Goal: Task Accomplishment & Management: Use online tool/utility

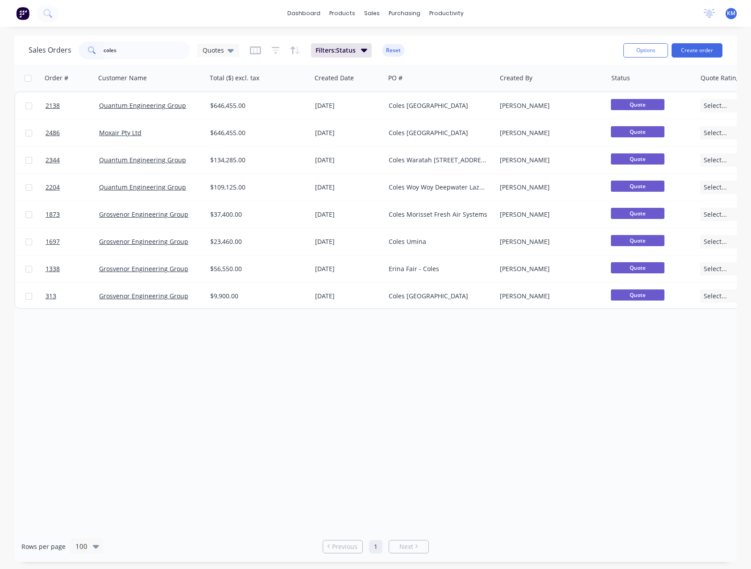
type input "coles"
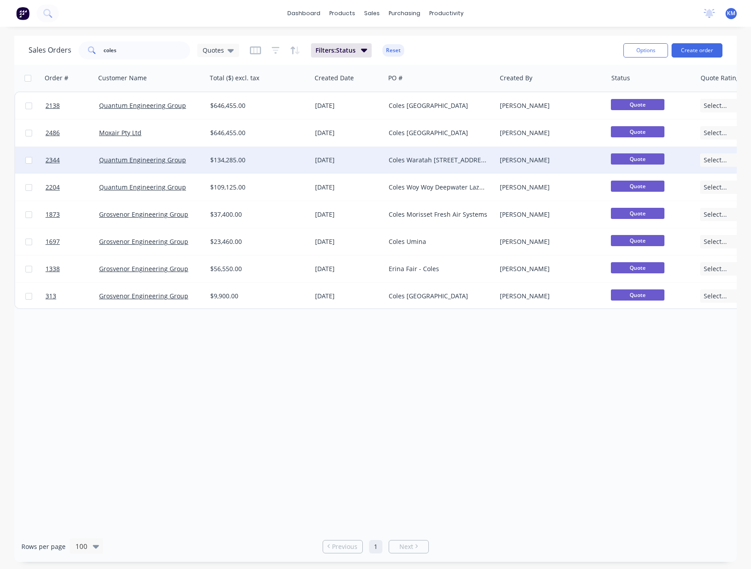
click at [171, 166] on div "Quantum Engineering Group" at bounding box center [151, 160] width 111 height 27
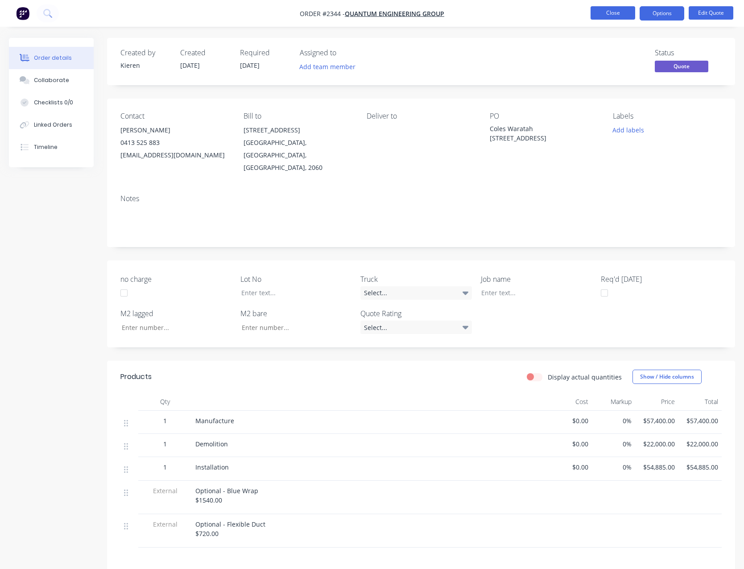
click at [611, 18] on button "Close" at bounding box center [613, 12] width 45 height 13
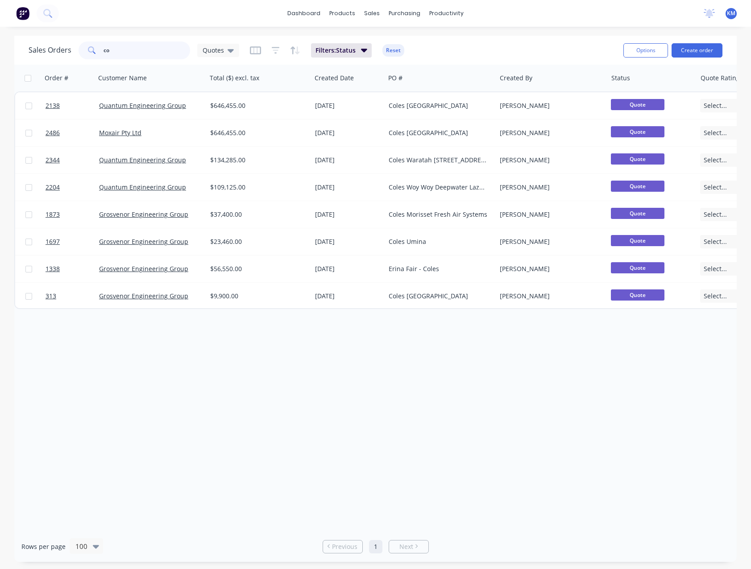
type input "c"
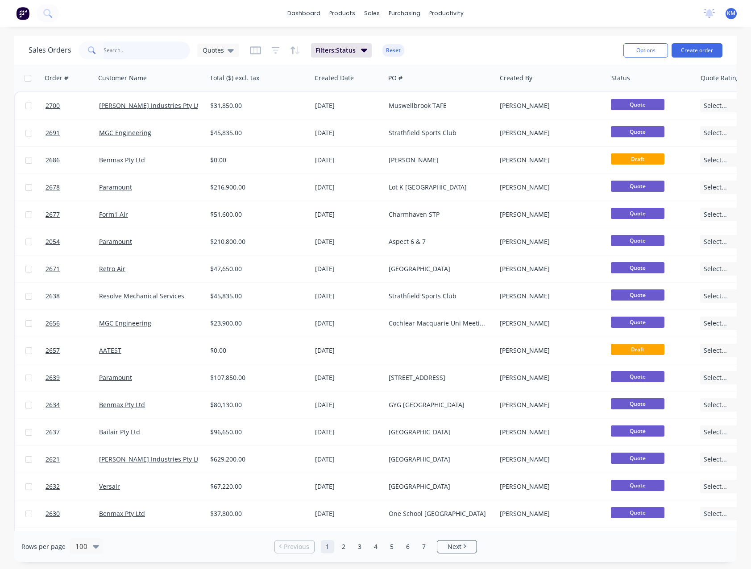
click at [116, 50] on input "text" at bounding box center [147, 51] width 87 height 18
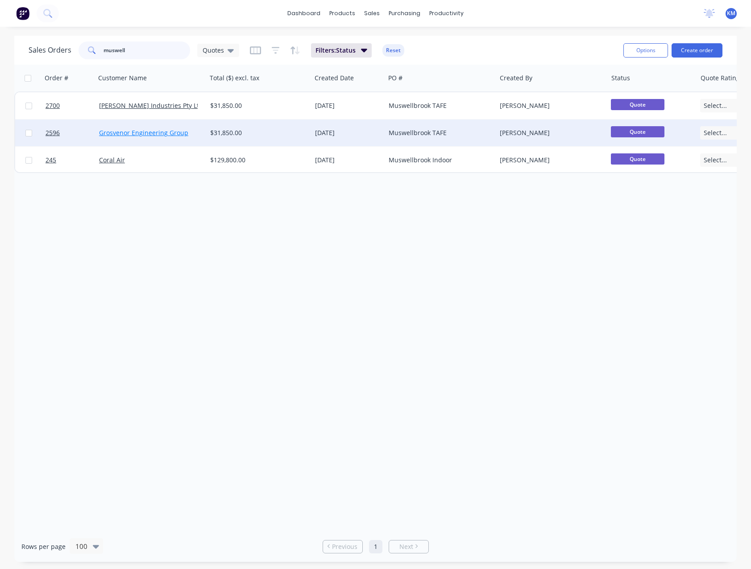
type input "muswell"
click at [144, 134] on link "Grosvenor Engineering Group" at bounding box center [143, 133] width 89 height 8
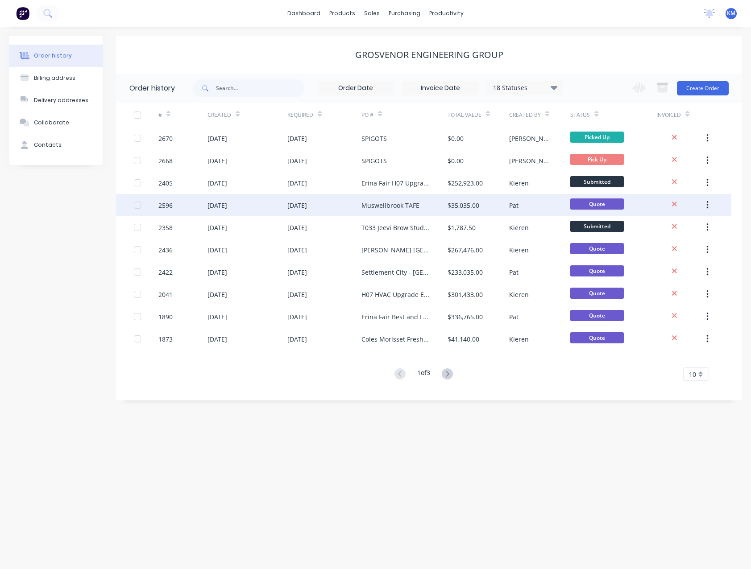
click at [385, 208] on div "Muswellbrook TAFE" at bounding box center [390, 205] width 58 height 9
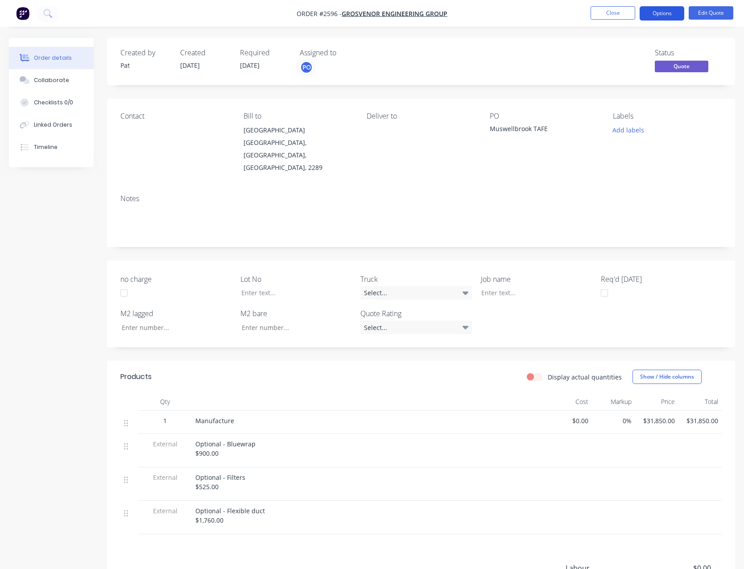
click at [656, 11] on button "Options" at bounding box center [662, 13] width 45 height 14
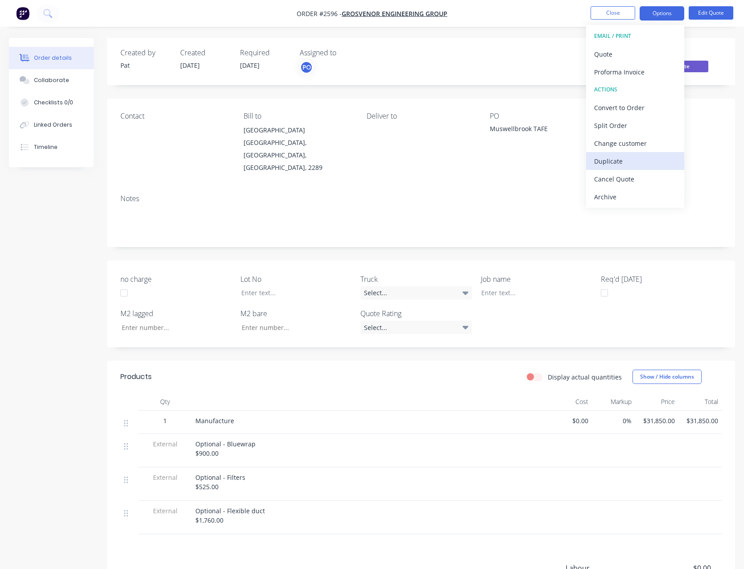
click at [640, 167] on div "Duplicate" at bounding box center [635, 161] width 82 height 13
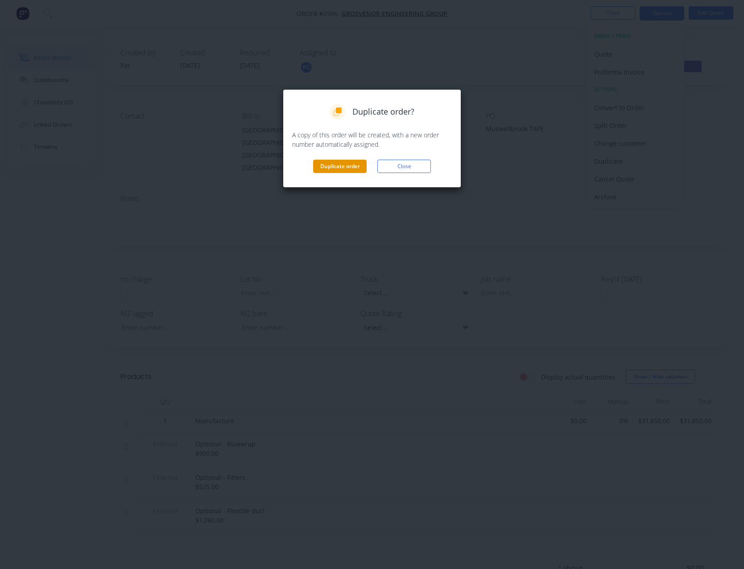
click at [320, 171] on button "Duplicate order" at bounding box center [340, 166] width 54 height 13
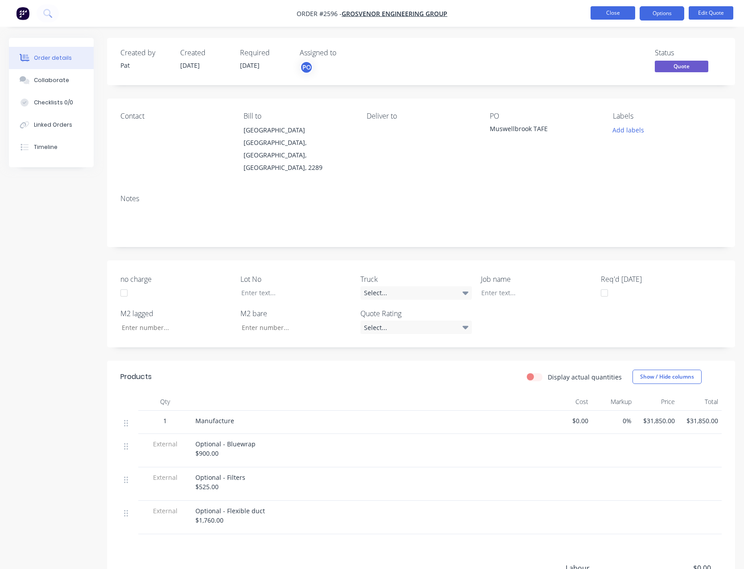
click at [601, 17] on button "Close" at bounding box center [613, 12] width 45 height 13
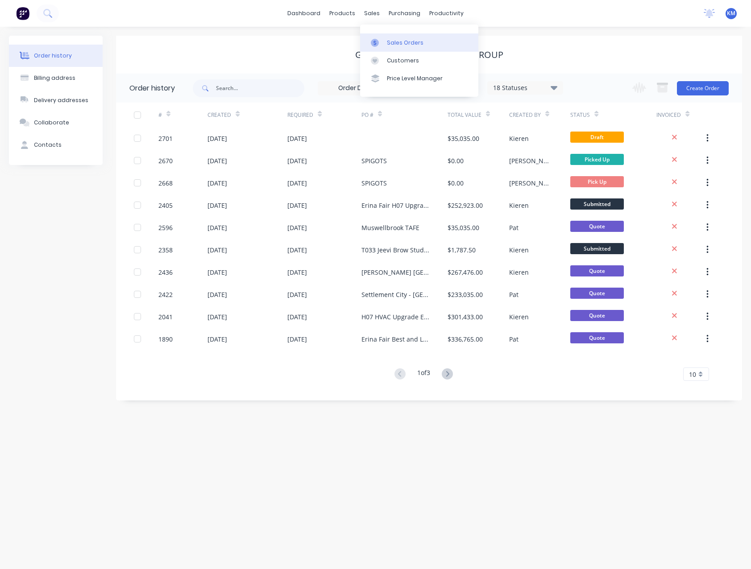
click at [390, 39] on div "Sales Orders" at bounding box center [405, 43] width 37 height 8
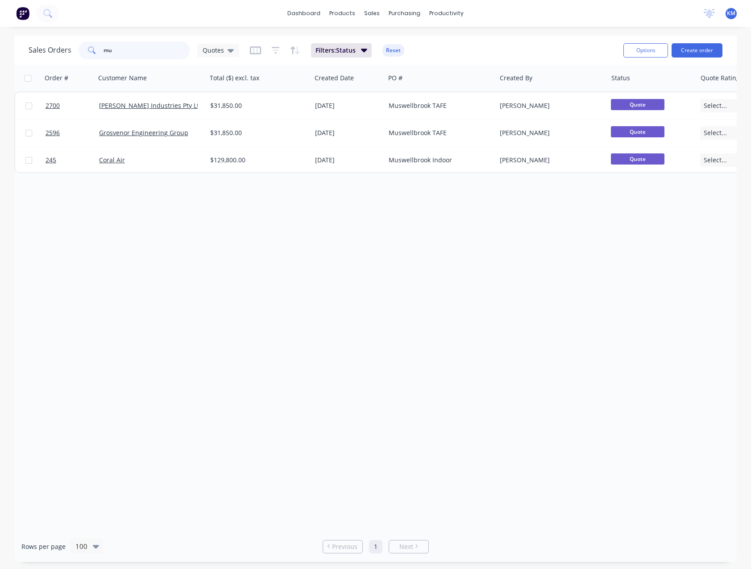
type input "m"
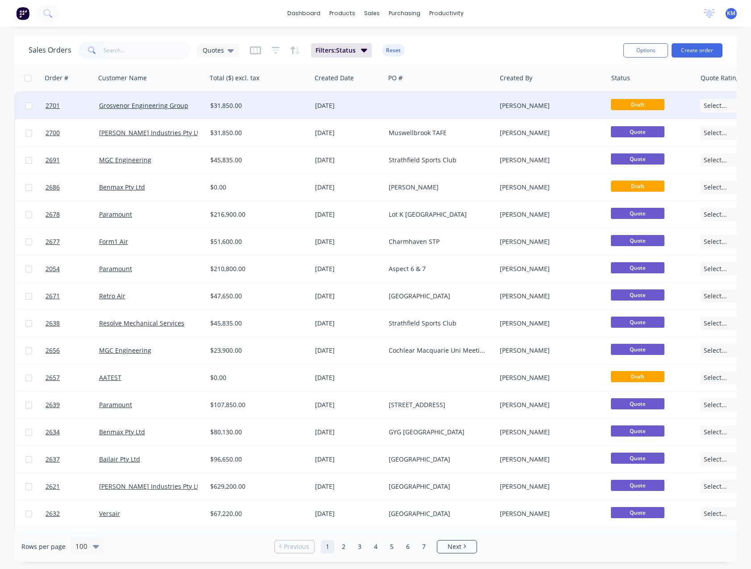
click at [255, 112] on div "$31,850.00" at bounding box center [259, 105] width 105 height 27
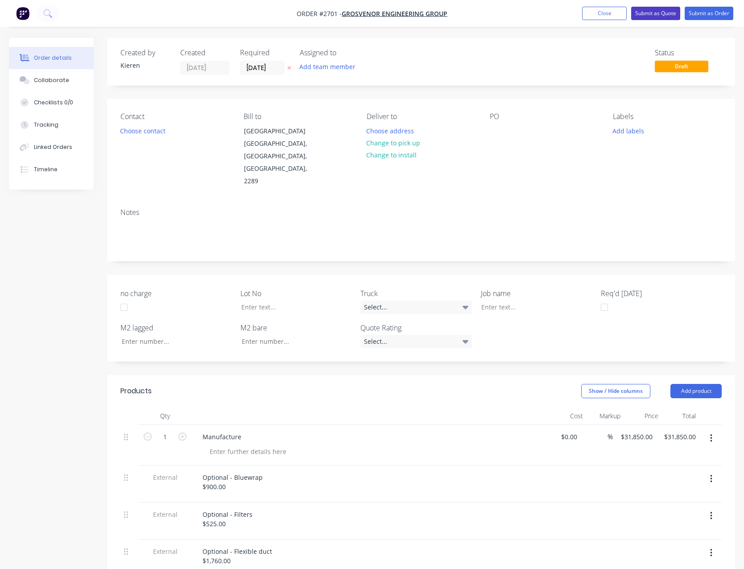
click at [641, 9] on button "Submit as Quote" at bounding box center [656, 13] width 49 height 13
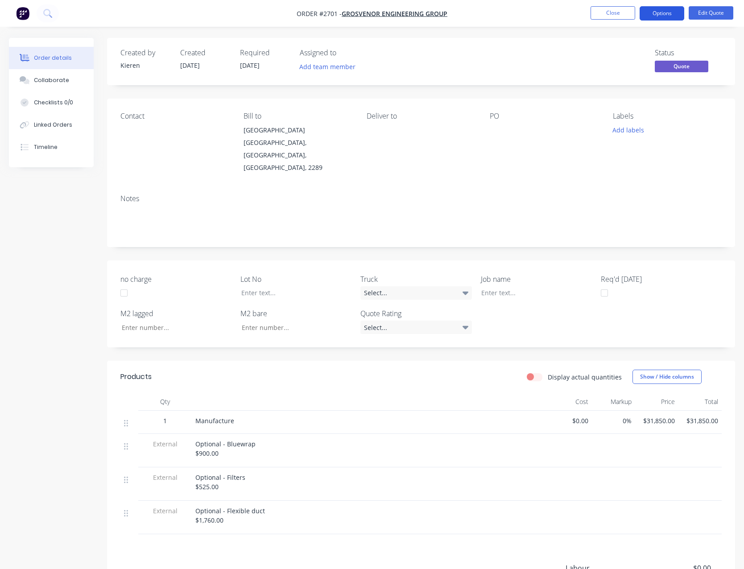
click at [651, 14] on button "Options" at bounding box center [662, 13] width 45 height 14
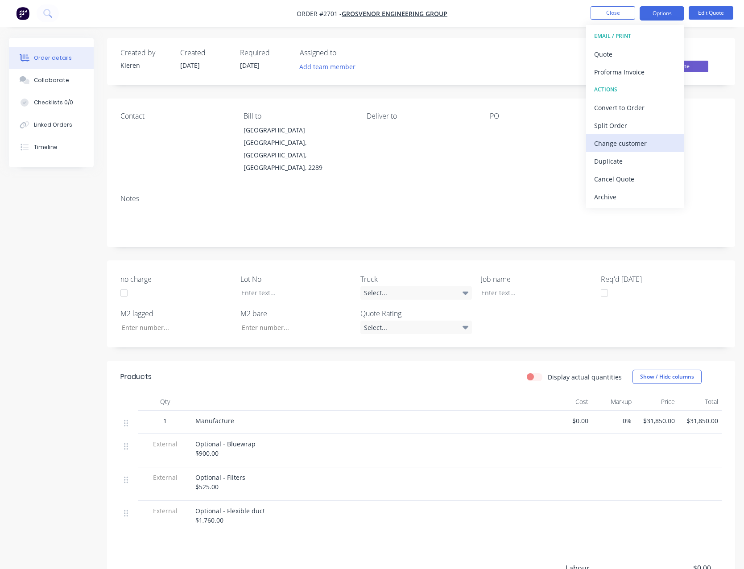
click at [644, 141] on div "Change customer" at bounding box center [635, 143] width 82 height 13
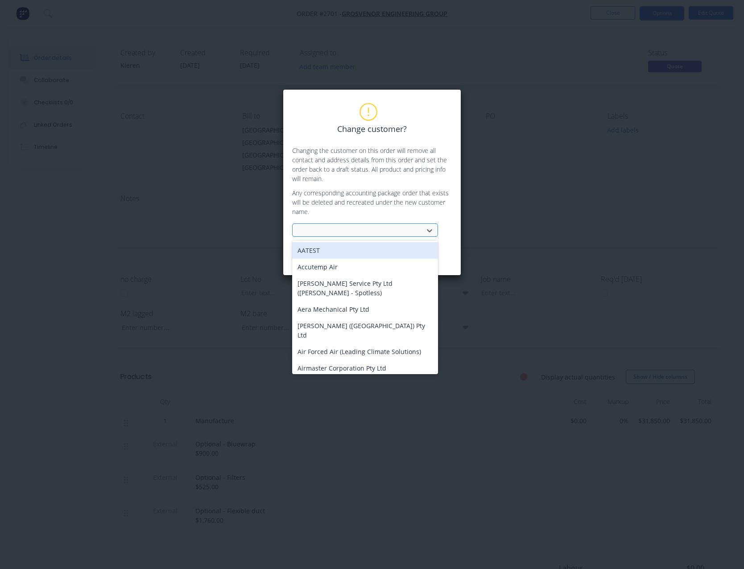
click at [370, 233] on div at bounding box center [359, 230] width 119 height 11
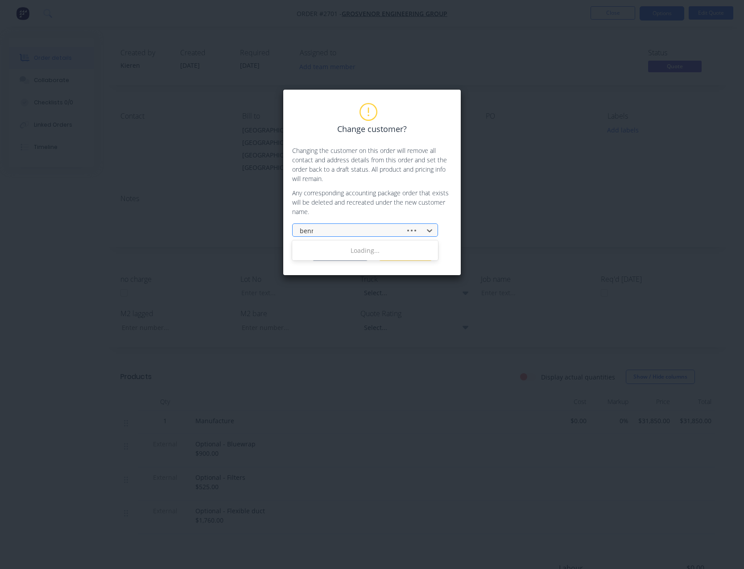
type input "benma"
click at [364, 248] on div "Benmax Pty Ltd" at bounding box center [365, 250] width 146 height 17
click at [352, 255] on button "Change customer" at bounding box center [340, 254] width 56 height 13
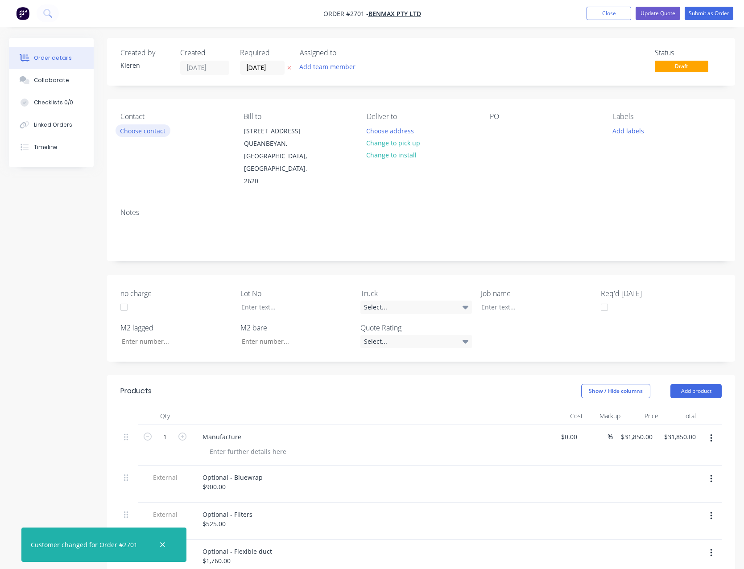
click at [145, 130] on button "Choose contact" at bounding box center [143, 131] width 55 height 12
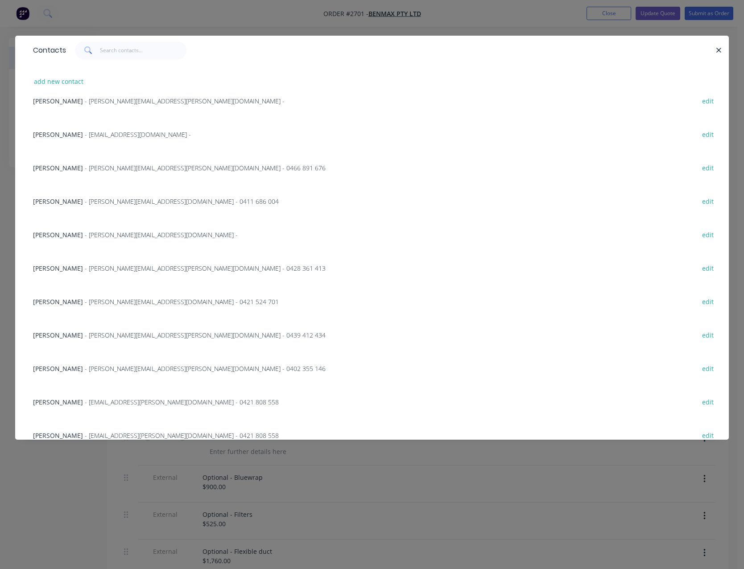
scroll to position [60, 0]
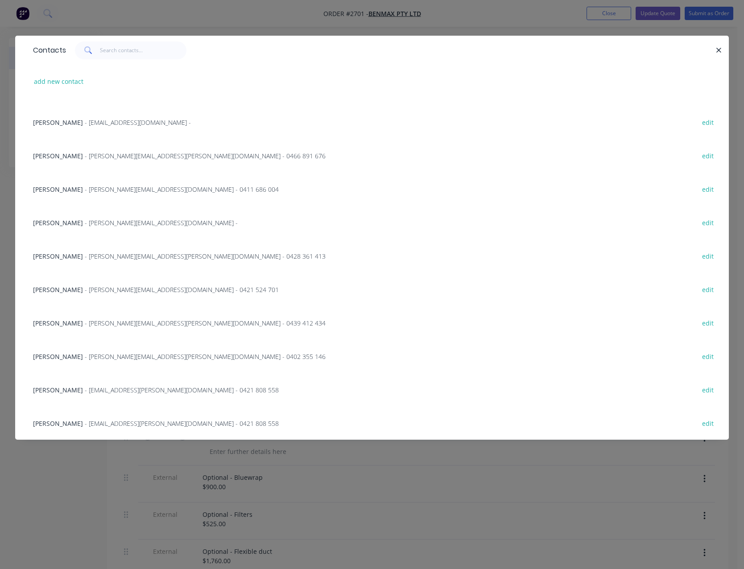
click at [114, 388] on span "- [EMAIL_ADDRESS][PERSON_NAME][DOMAIN_NAME] - 0421 808 558" at bounding box center [182, 390] width 194 height 8
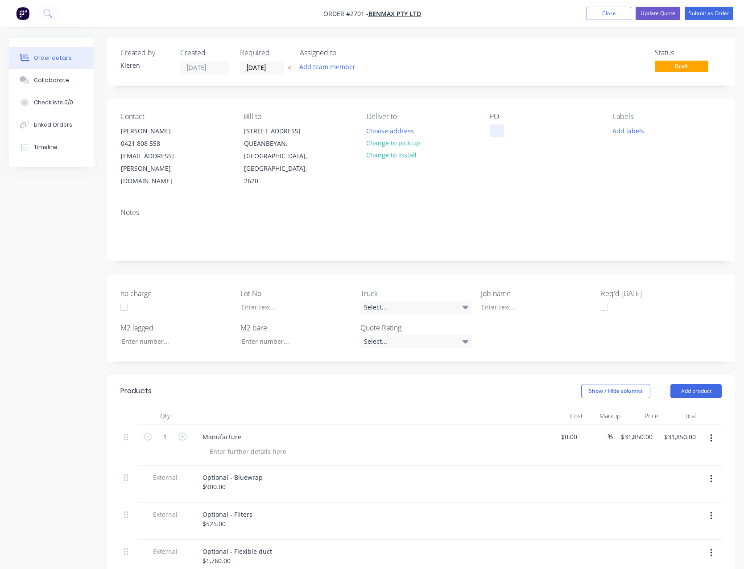
click at [501, 130] on div at bounding box center [497, 131] width 14 height 13
click at [694, 384] on button "Add product" at bounding box center [696, 391] width 51 height 14
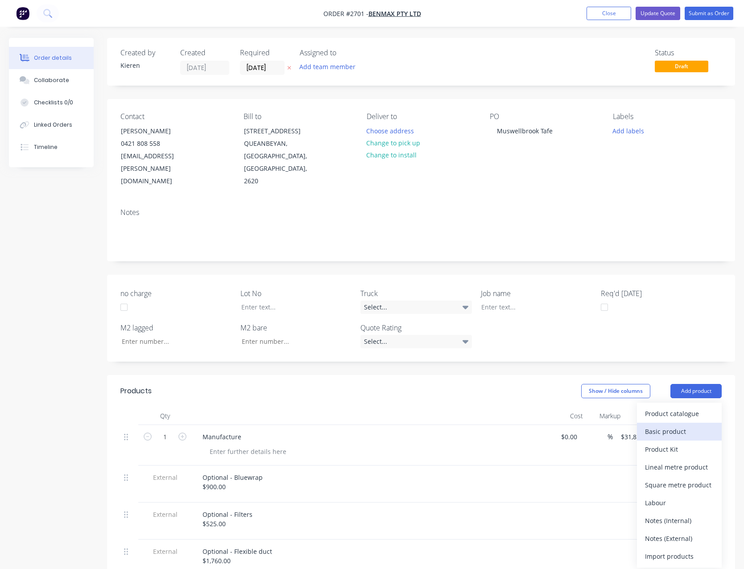
click at [686, 425] on div "Basic product" at bounding box center [679, 431] width 69 height 13
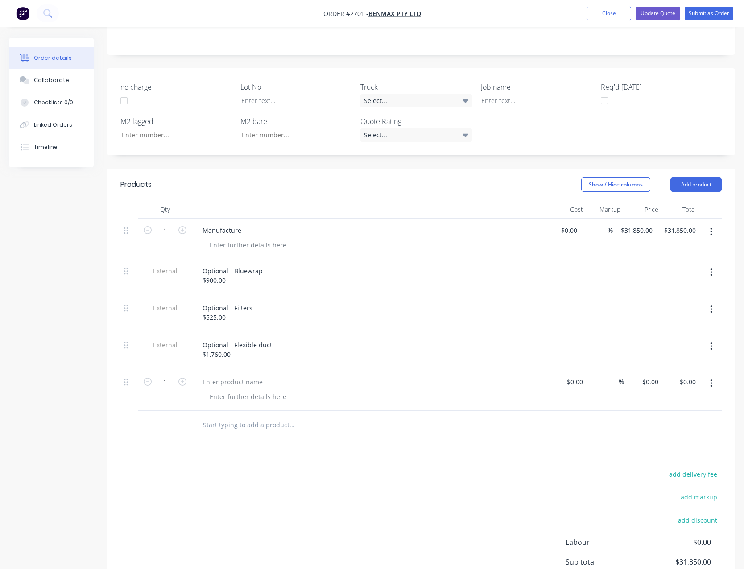
scroll to position [223, 0]
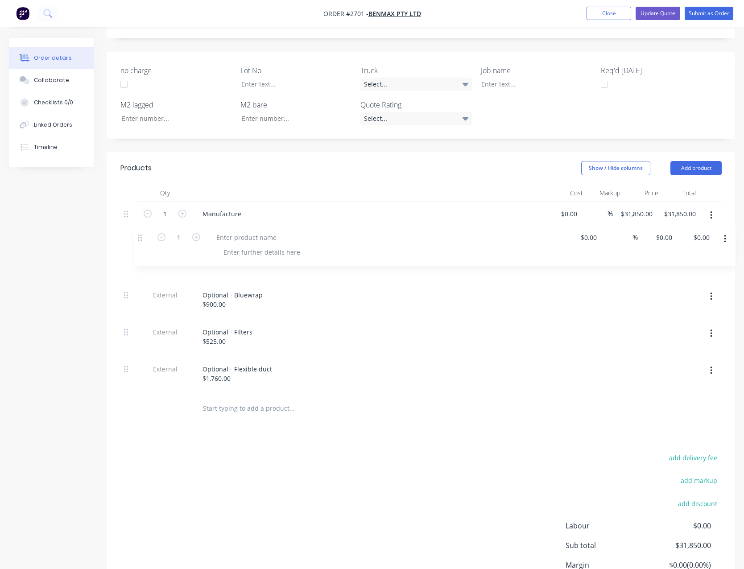
drag, startPoint x: 125, startPoint y: 356, endPoint x: 141, endPoint y: 237, distance: 120.2
click at [141, 237] on div "1 Manufacture $0.00 $0.00 % $31,850.00 $31,850.00 $31,850.00 $31,850.00 Externa…" at bounding box center [421, 298] width 602 height 192
click at [232, 248] on div at bounding box center [232, 254] width 75 height 13
click at [689, 248] on input "0.00" at bounding box center [689, 254] width 21 height 13
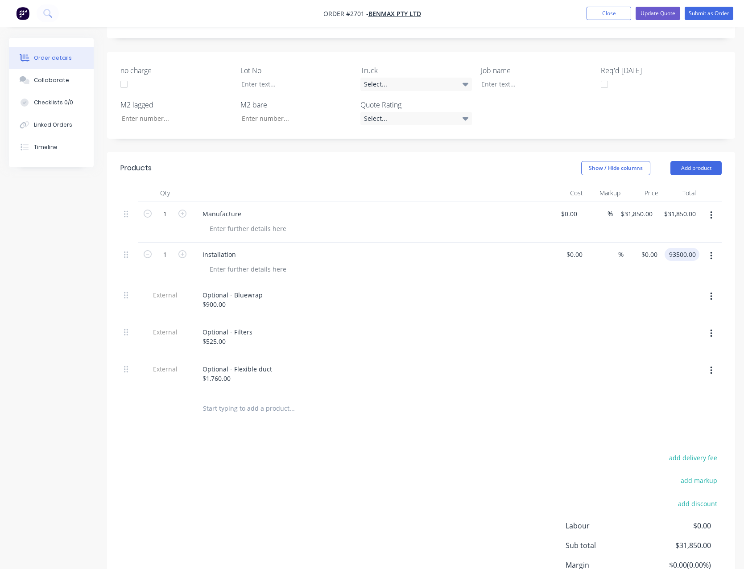
type input "93500.00"
type input "$93,500.00"
click at [567, 424] on div "Products Show / Hide columns Add product Qty Cost Markup Price Total 1 Manufact…" at bounding box center [421, 395] width 628 height 486
click at [242, 248] on div "Installation" at bounding box center [219, 254] width 48 height 13
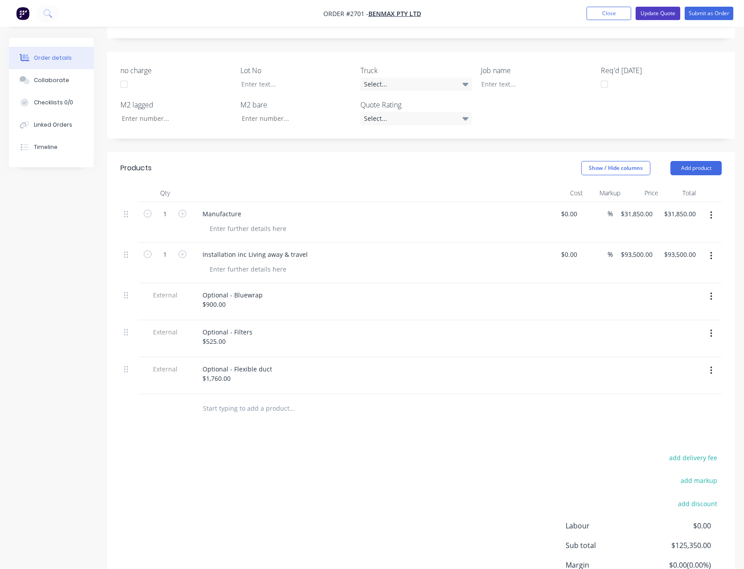
click at [661, 13] on button "Update Quote" at bounding box center [658, 13] width 45 height 13
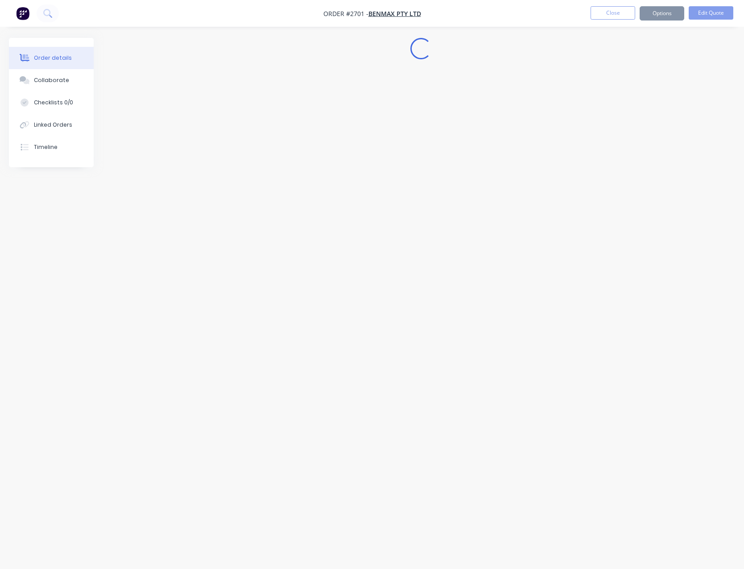
scroll to position [0, 0]
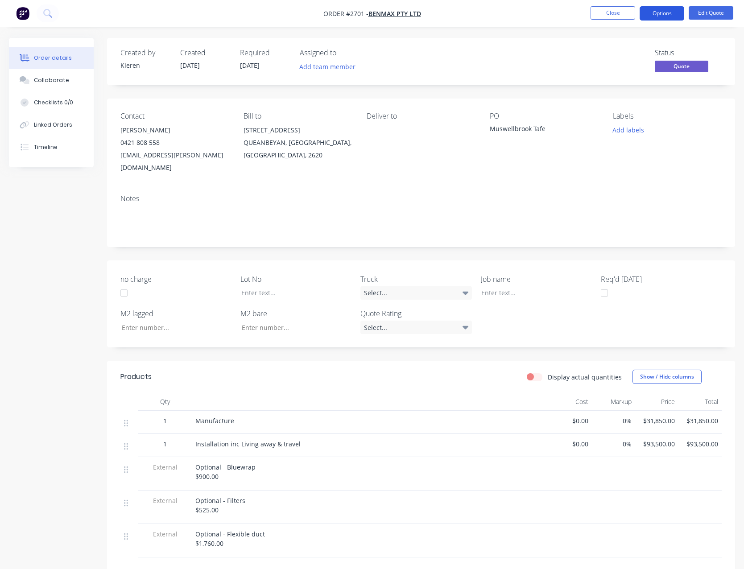
click at [667, 17] on button "Options" at bounding box center [662, 13] width 45 height 14
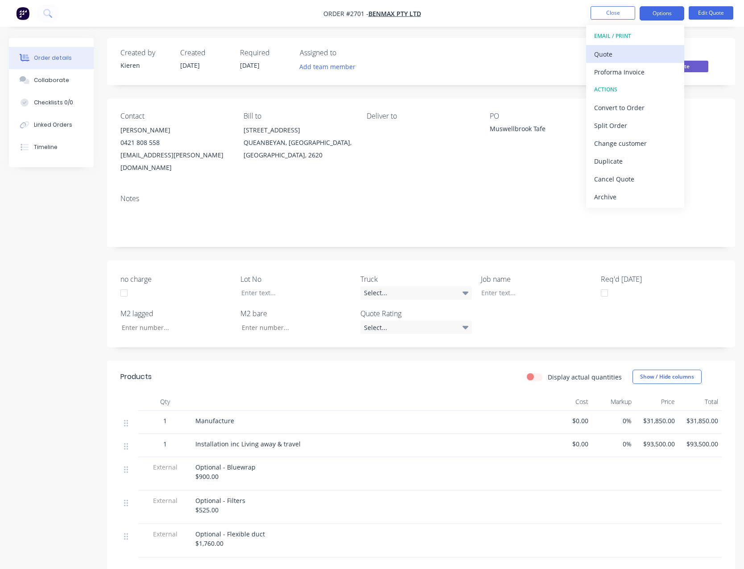
click at [636, 48] on div "Quote" at bounding box center [635, 54] width 82 height 13
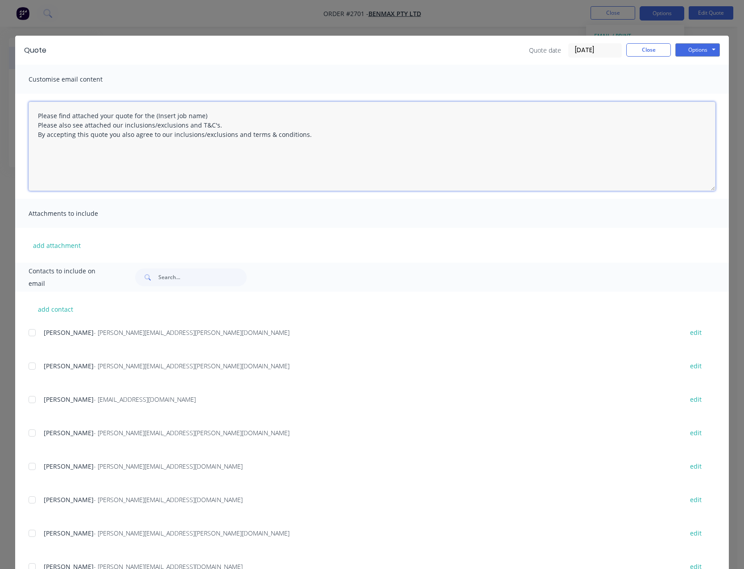
click at [204, 116] on textarea "Please find attached your quote for the (Insert job name) Please also see attac…" at bounding box center [372, 146] width 687 height 89
type textarea "Please find attached your quote for the Tafe Muswellbrook Please also see attac…"
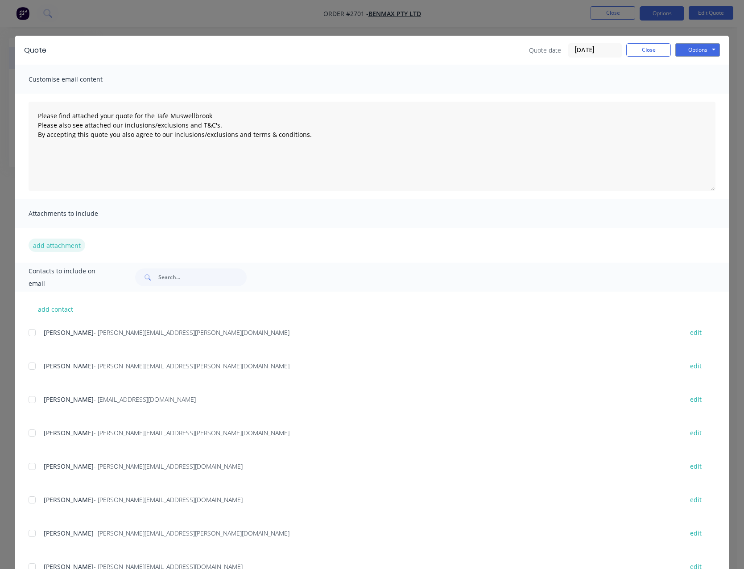
click at [70, 245] on button "add attachment" at bounding box center [57, 245] width 57 height 13
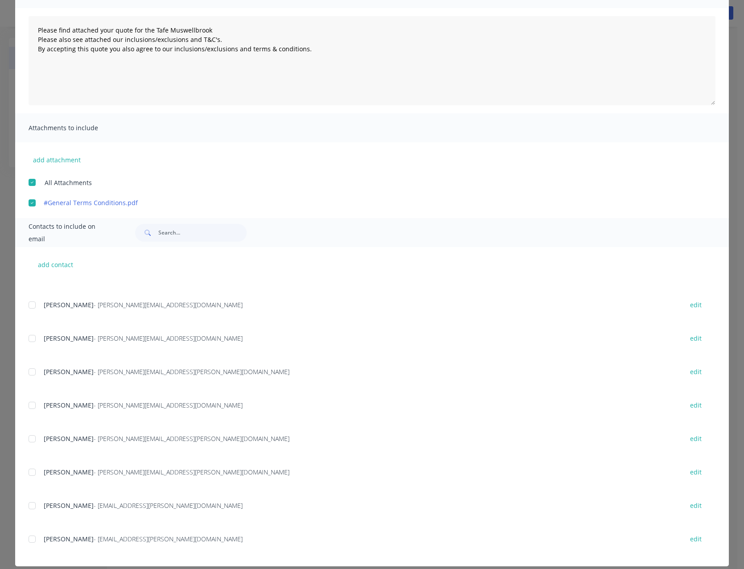
scroll to position [96, 0]
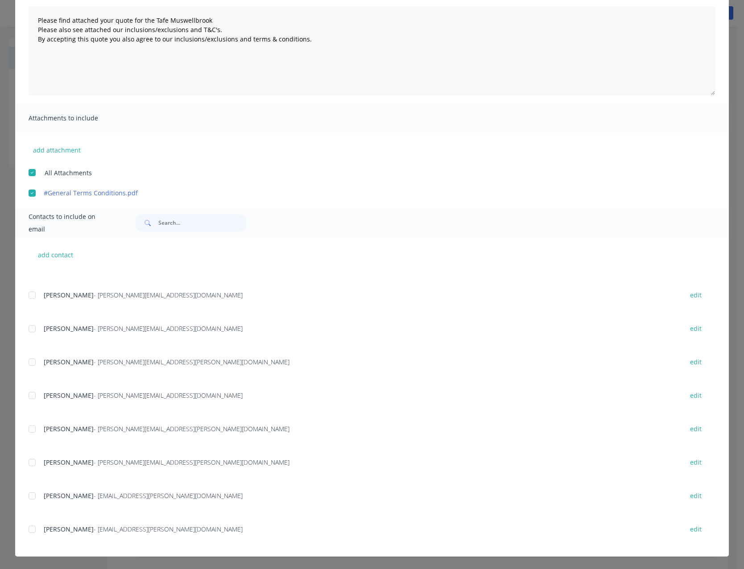
drag, startPoint x: 26, startPoint y: 497, endPoint x: 37, endPoint y: 501, distance: 12.0
click at [27, 497] on div at bounding box center [32, 496] width 18 height 18
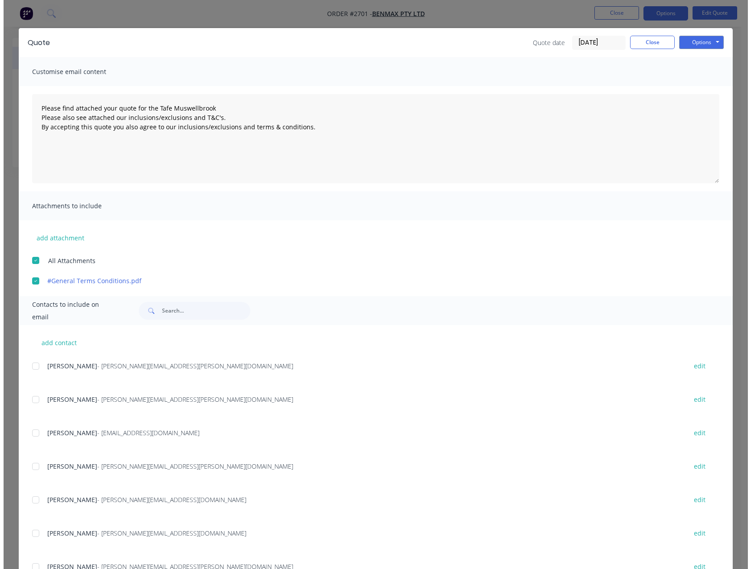
scroll to position [0, 0]
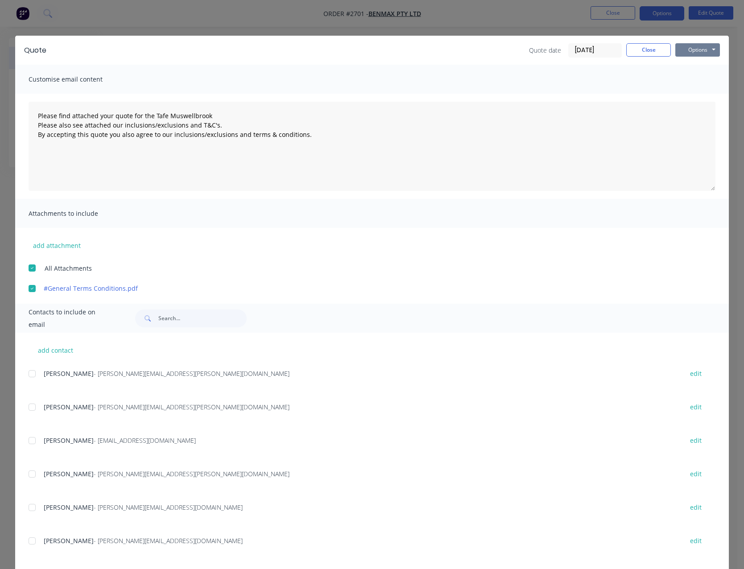
click at [701, 47] on button "Options" at bounding box center [698, 49] width 45 height 13
click at [701, 95] on button "Email" at bounding box center [704, 95] width 57 height 15
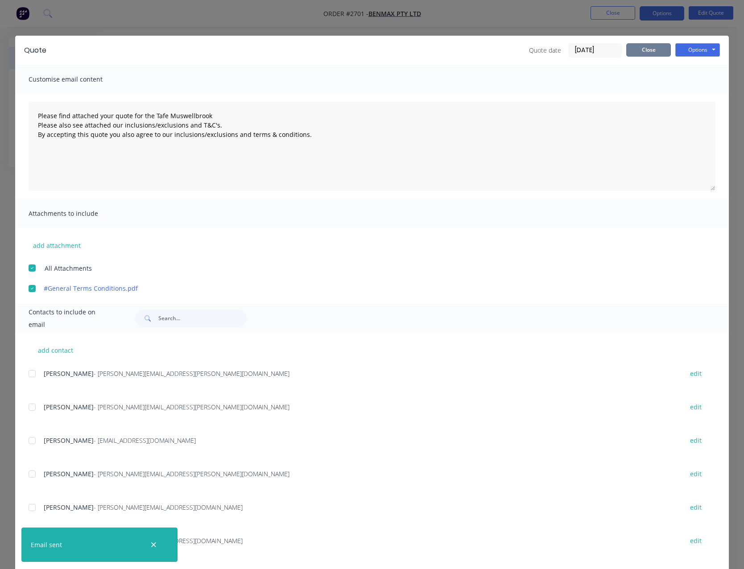
click at [627, 48] on button "Close" at bounding box center [649, 49] width 45 height 13
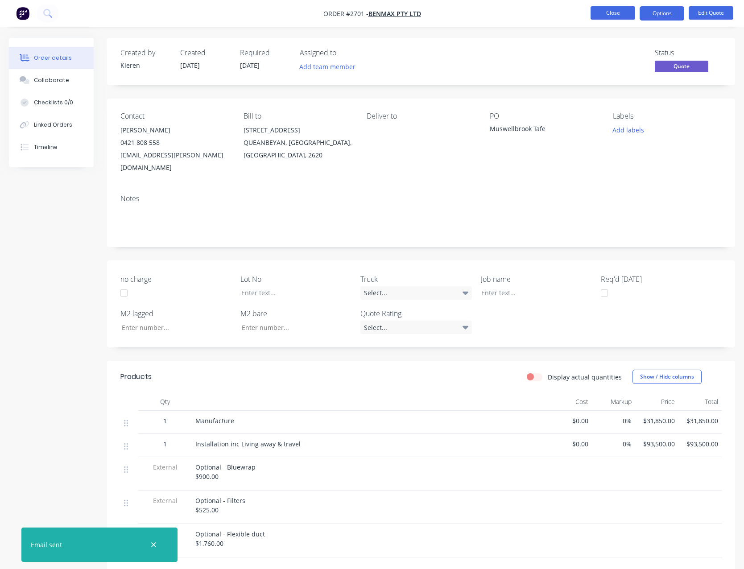
click at [622, 17] on button "Close" at bounding box center [613, 12] width 45 height 13
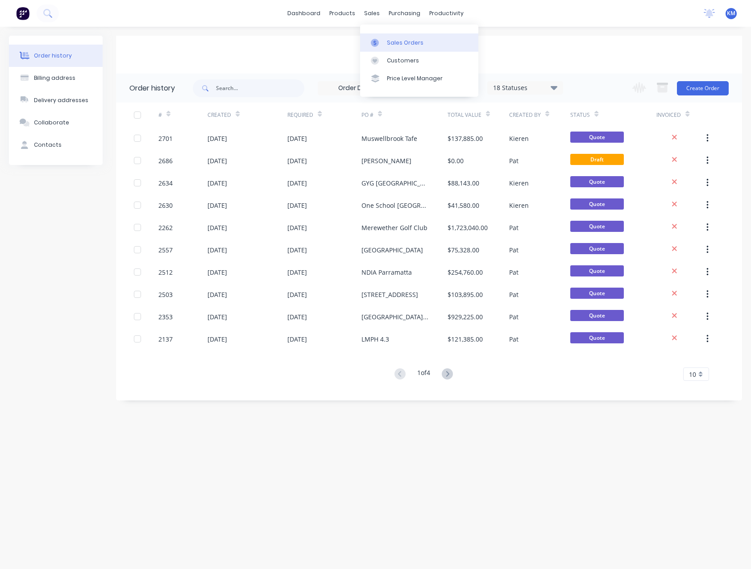
click at [389, 41] on div "Sales Orders" at bounding box center [405, 43] width 37 height 8
